Goal: Task Accomplishment & Management: Manage account settings

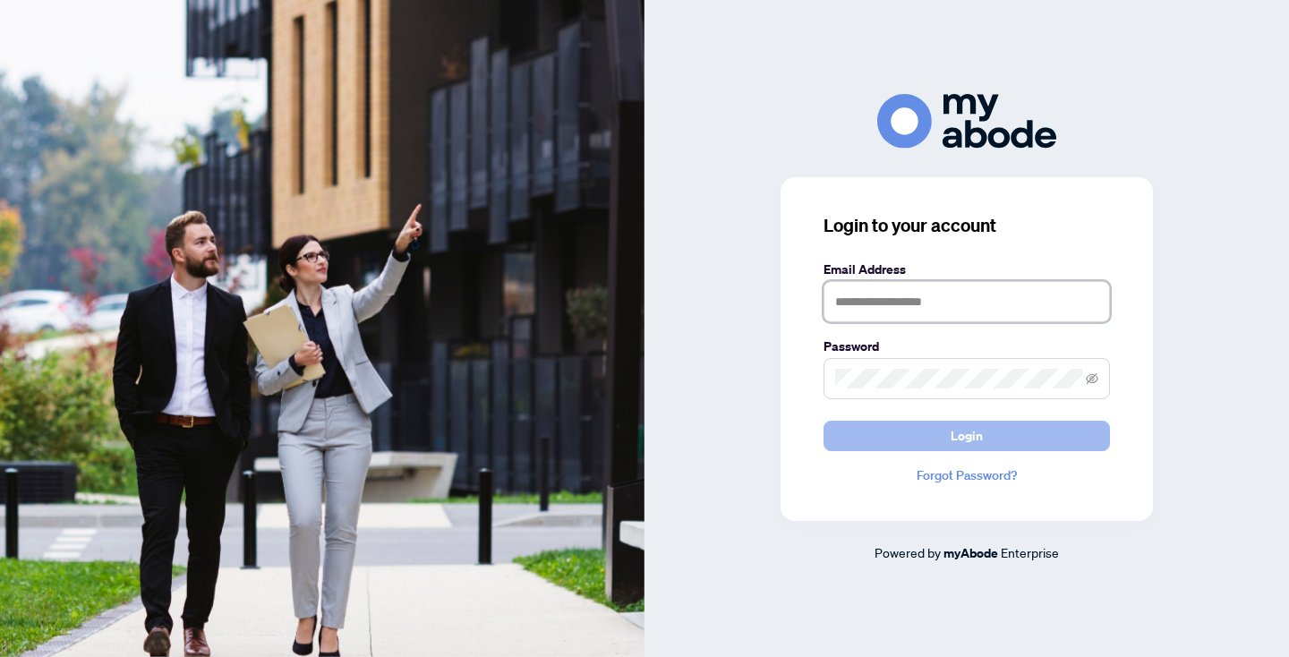
type input "**********"
click at [985, 440] on button "Login" at bounding box center [966, 436] width 286 height 30
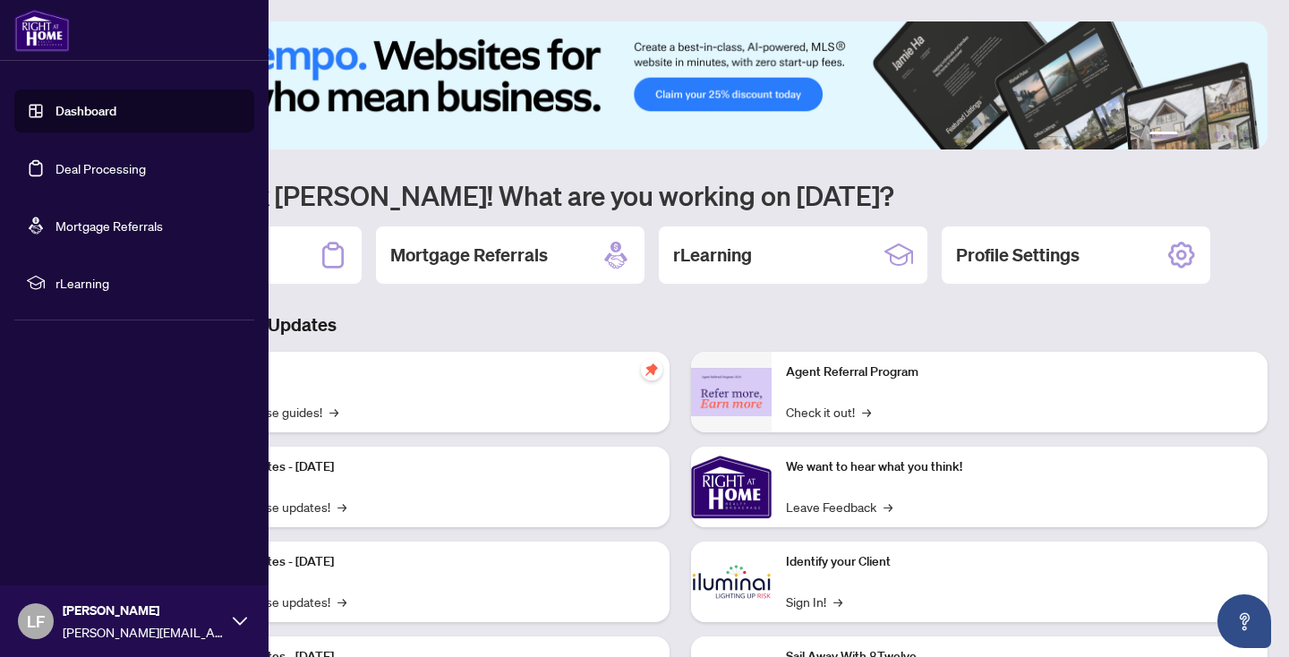
click at [136, 165] on link "Deal Processing" at bounding box center [100, 168] width 90 height 16
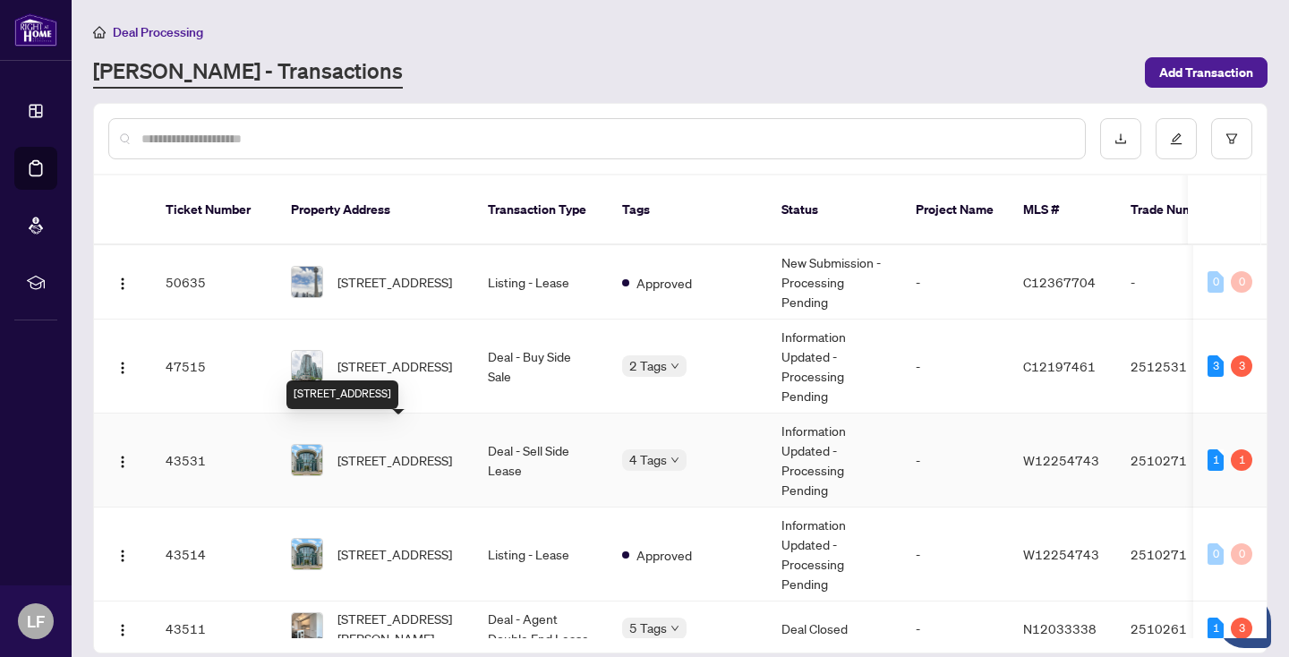
click at [373, 450] on span "[STREET_ADDRESS]" at bounding box center [394, 460] width 115 height 20
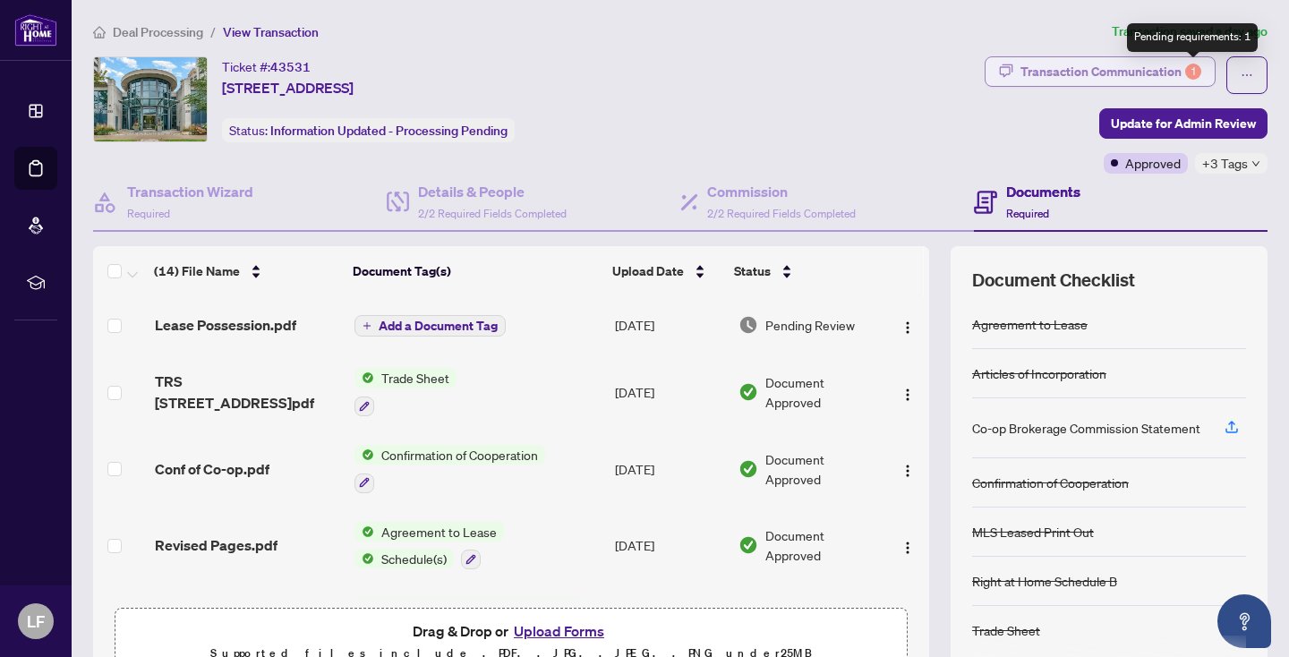
click at [1189, 66] on div "1" at bounding box center [1193, 72] width 16 height 16
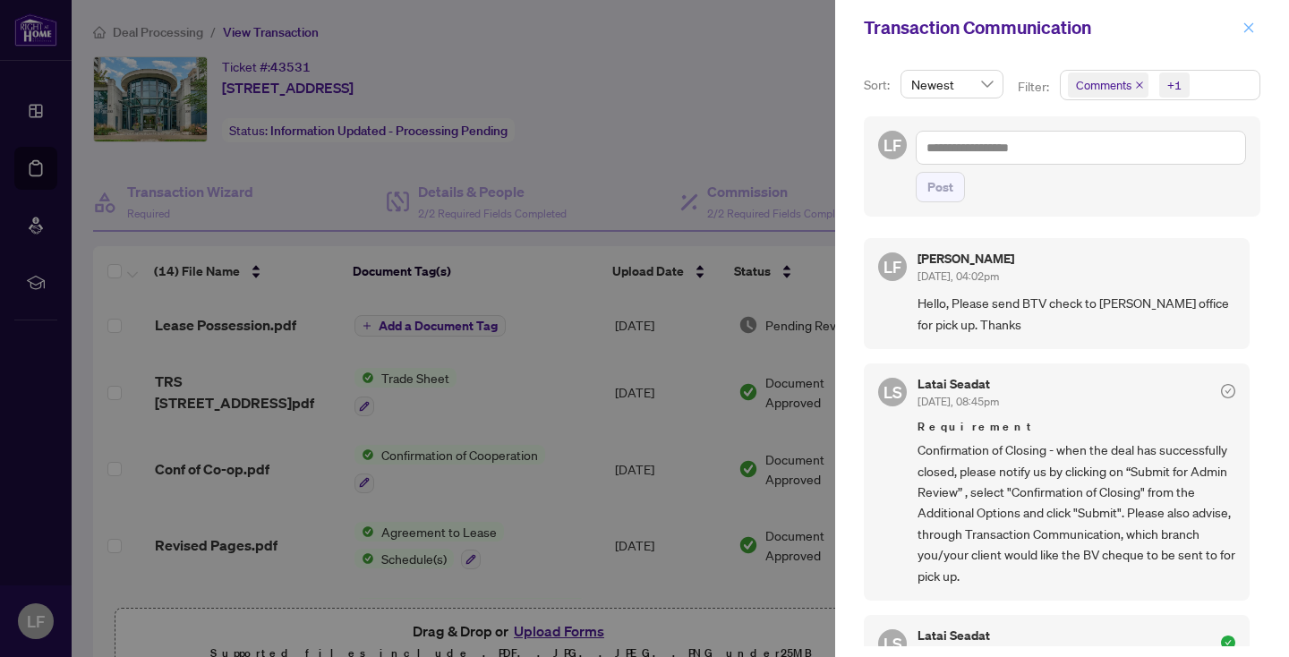
click at [1249, 25] on icon "close" at bounding box center [1248, 27] width 13 height 13
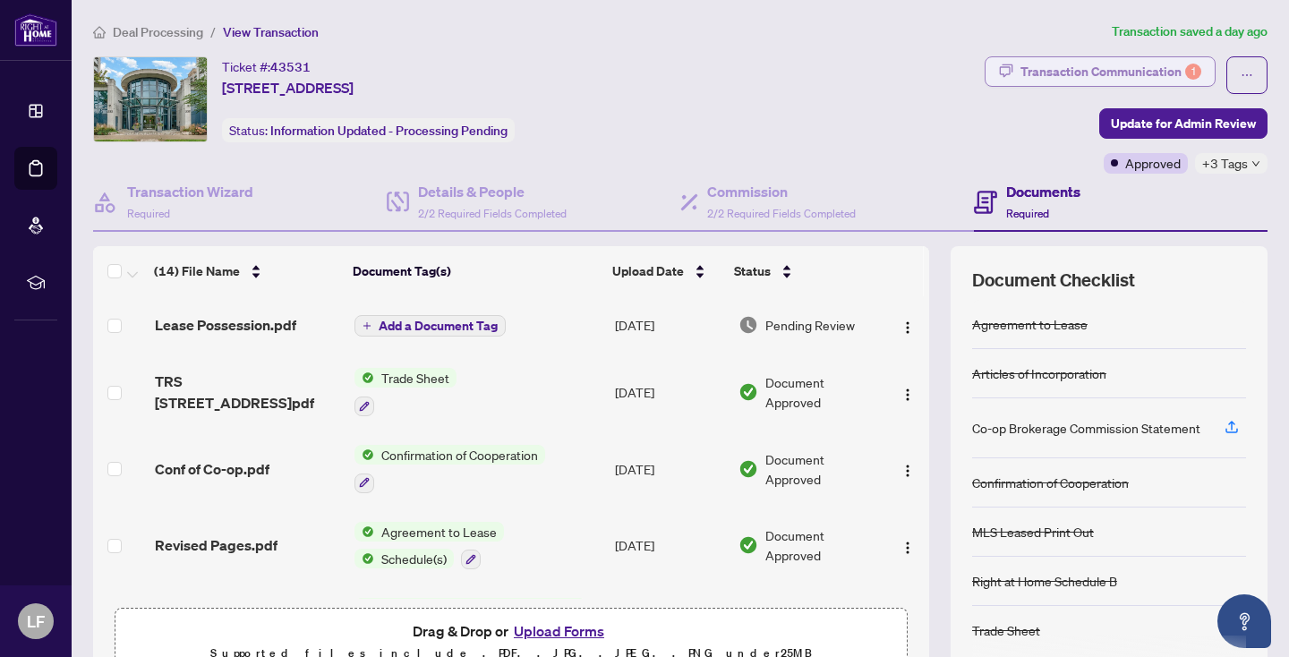
click at [1162, 64] on div "Transaction Communication 1" at bounding box center [1110, 71] width 181 height 29
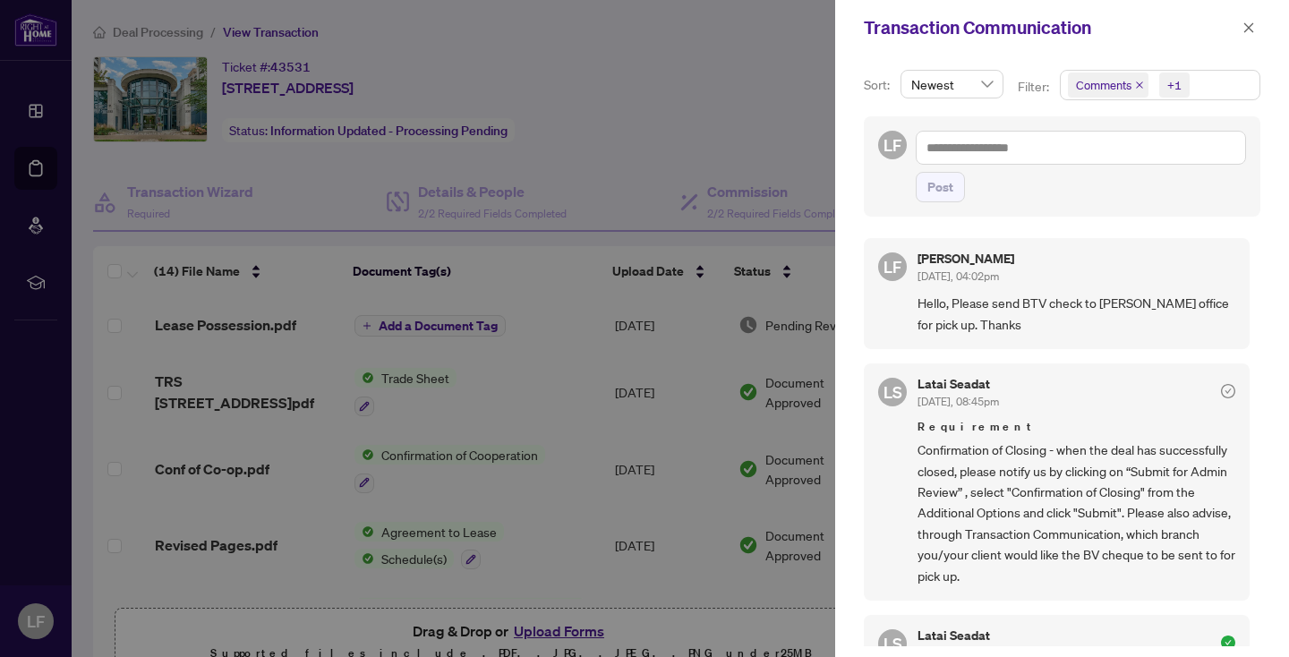
click at [715, 109] on div at bounding box center [644, 328] width 1289 height 657
click at [1246, 22] on icon "close" at bounding box center [1248, 27] width 13 height 13
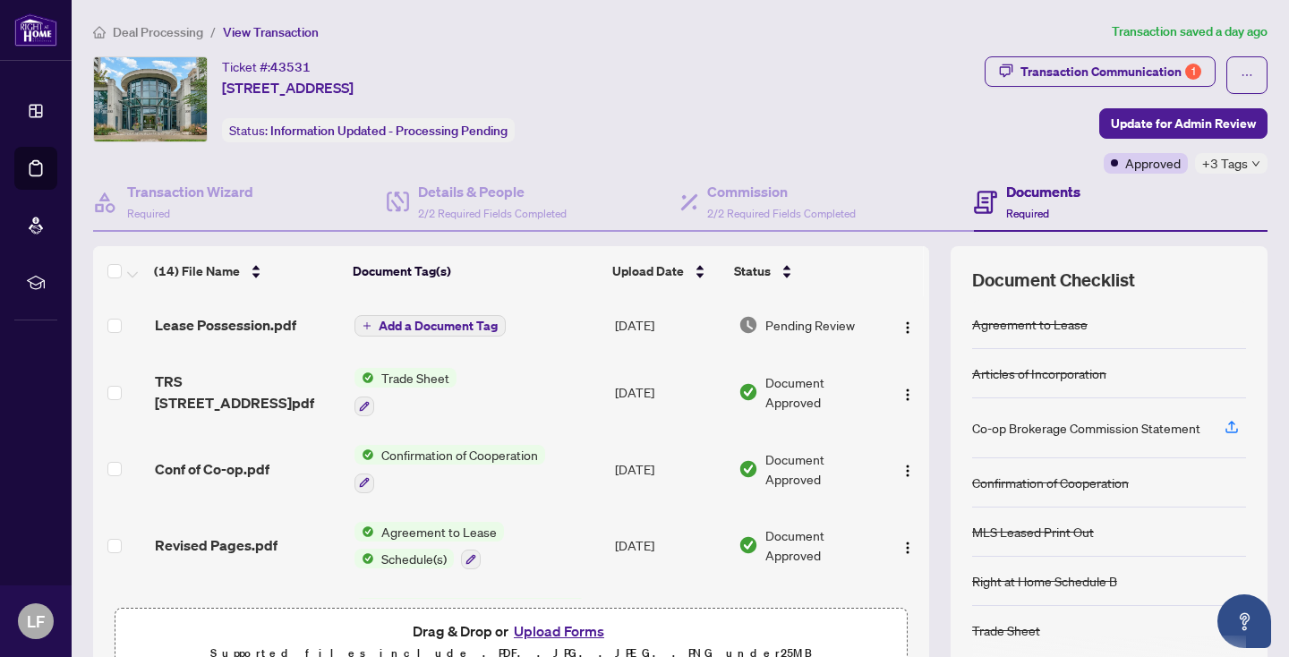
click at [914, 93] on div "Ticket #: 43531 [STREET_ADDRESS] Status: Information Updated - Processing Pendi…" at bounding box center [535, 99] width 884 height 86
click at [1124, 67] on div "Transaction Communication 1" at bounding box center [1110, 71] width 181 height 29
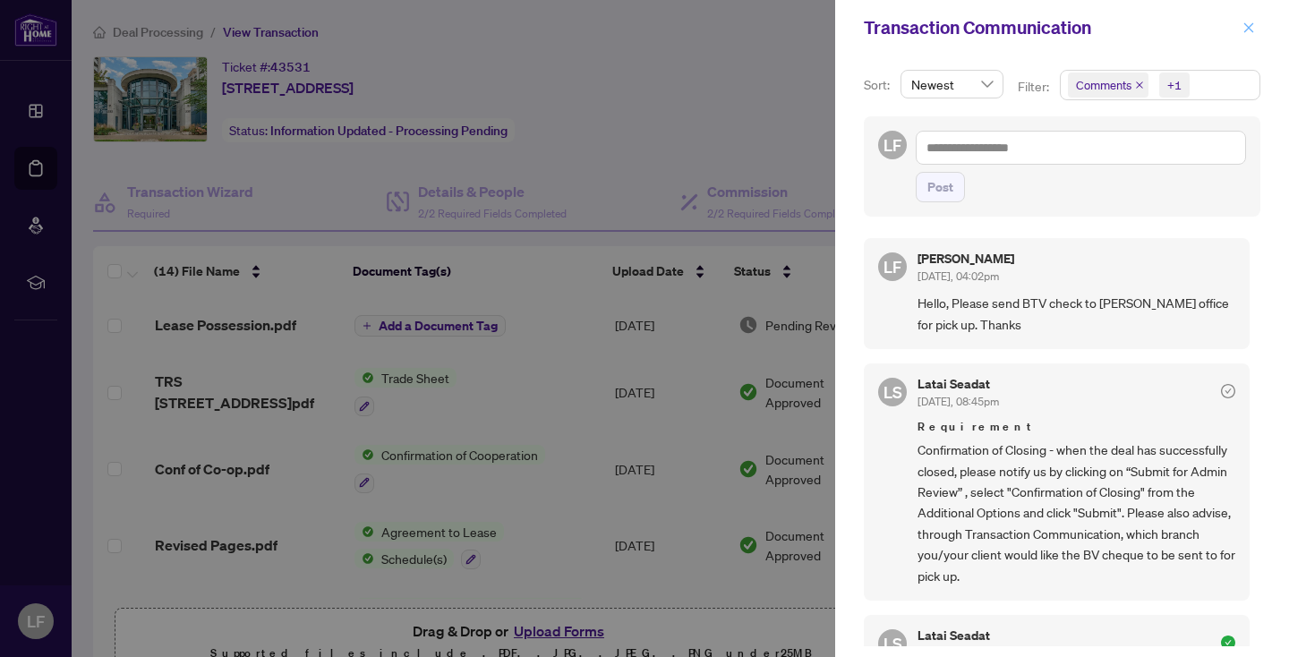
click at [1247, 23] on icon "close" at bounding box center [1248, 27] width 13 height 13
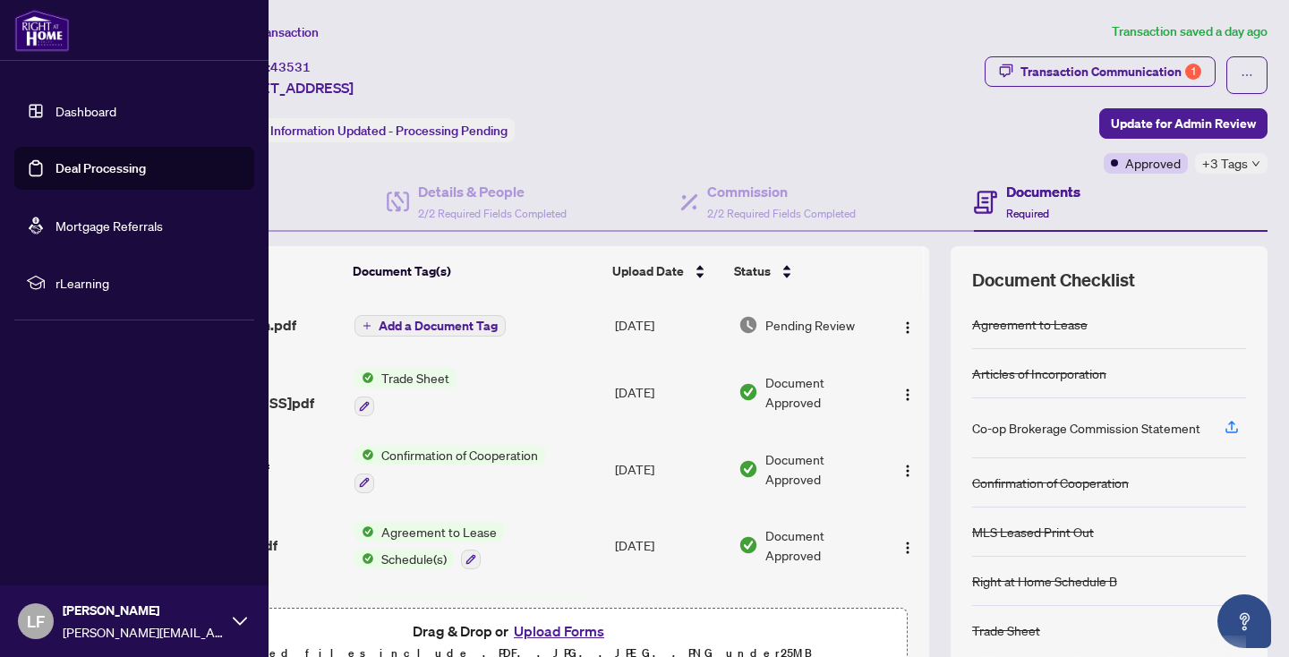
click at [124, 164] on link "Deal Processing" at bounding box center [100, 168] width 90 height 16
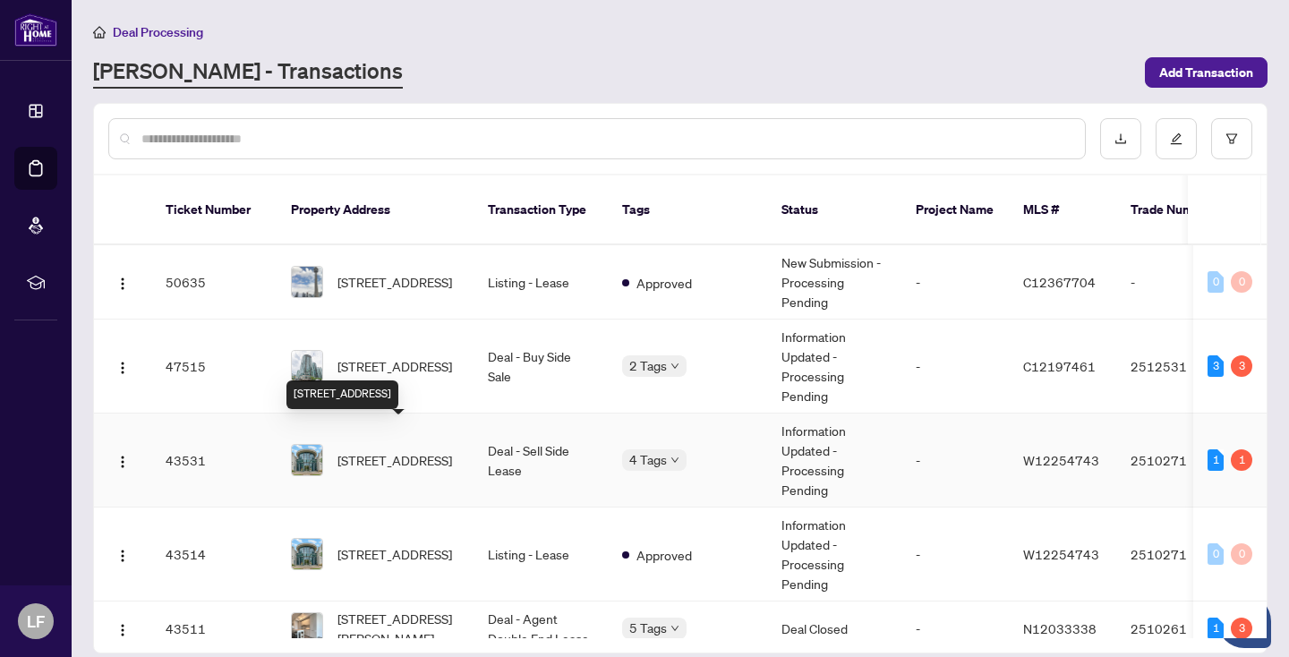
click at [421, 450] on span "[STREET_ADDRESS]" at bounding box center [394, 460] width 115 height 20
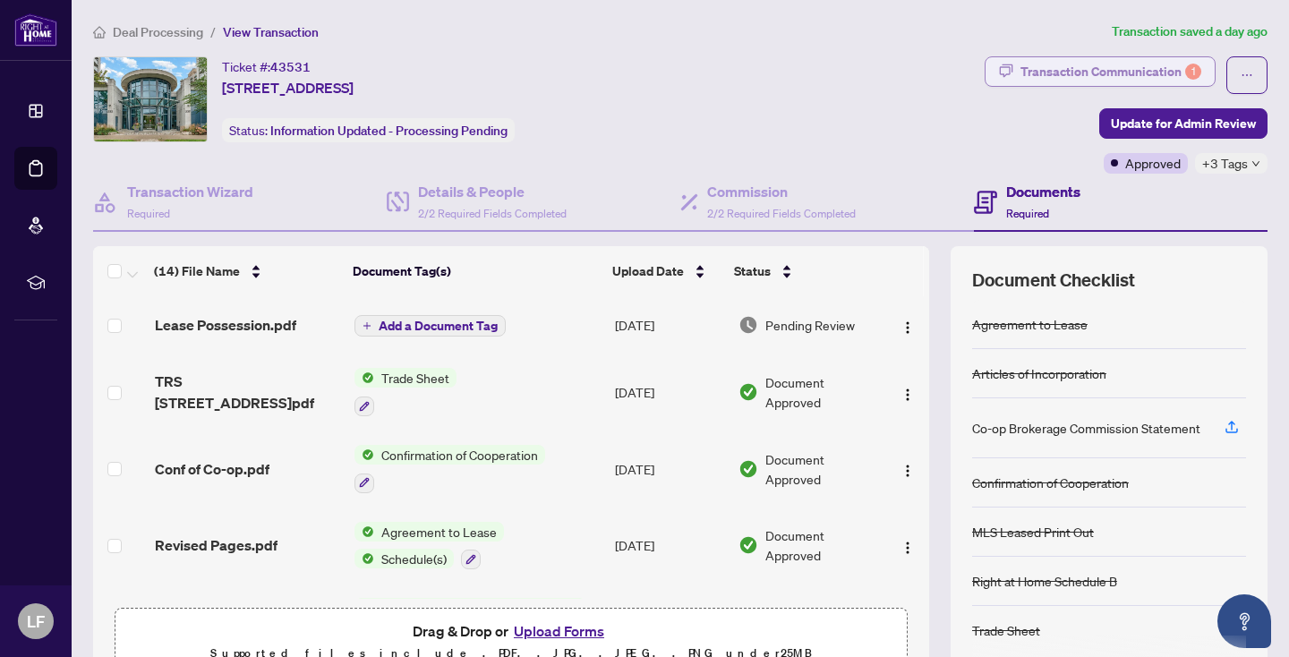
click at [1165, 69] on div "Transaction Communication 1" at bounding box center [1110, 71] width 181 height 29
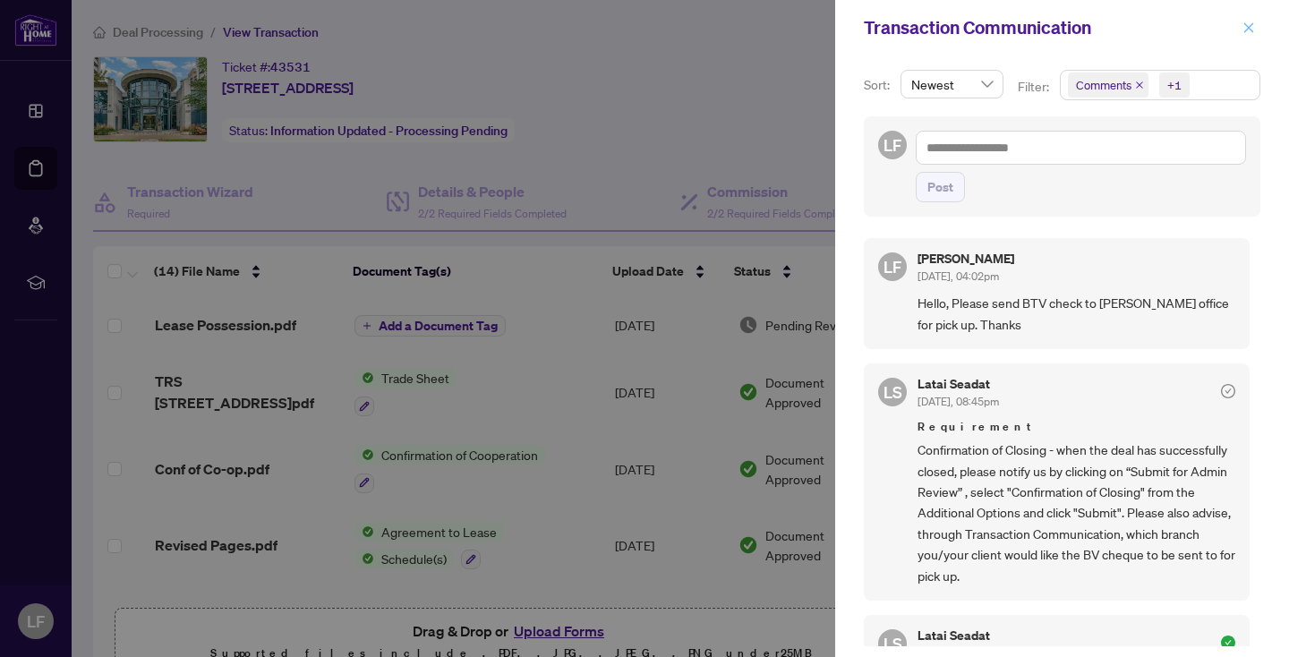
click at [1247, 21] on icon "close" at bounding box center [1248, 27] width 13 height 13
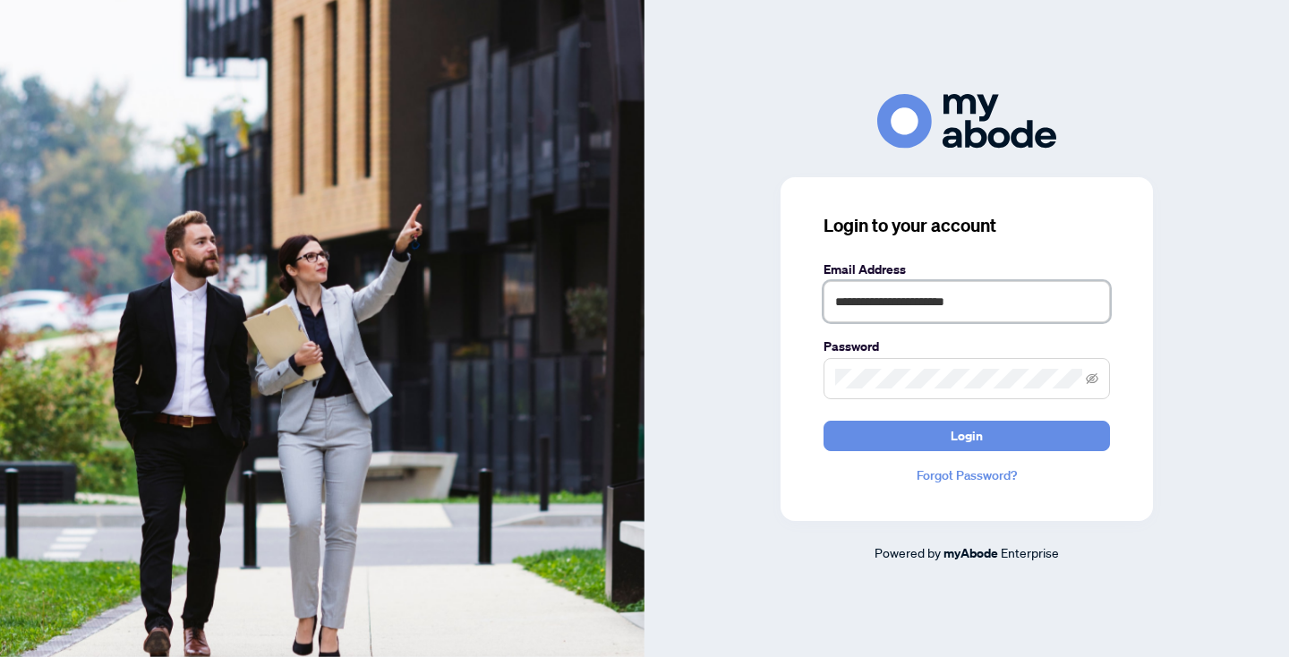
click at [1052, 302] on input "**********" at bounding box center [966, 301] width 286 height 41
type input "**********"
click at [1022, 436] on button "Login" at bounding box center [966, 436] width 286 height 30
